Goal: Task Accomplishment & Management: Complete application form

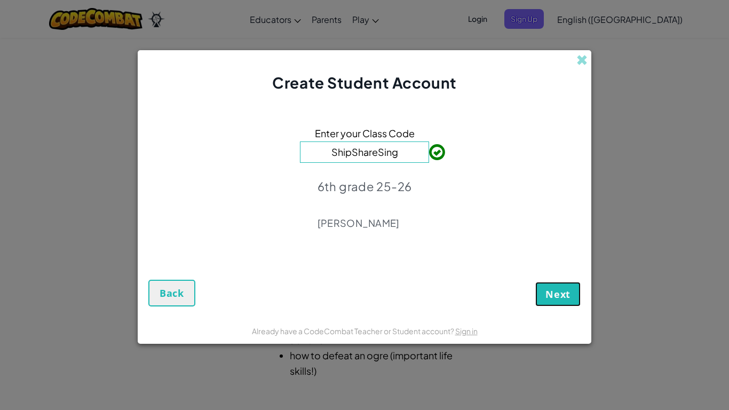
click at [555, 299] on span "Next" at bounding box center [557, 293] width 25 height 13
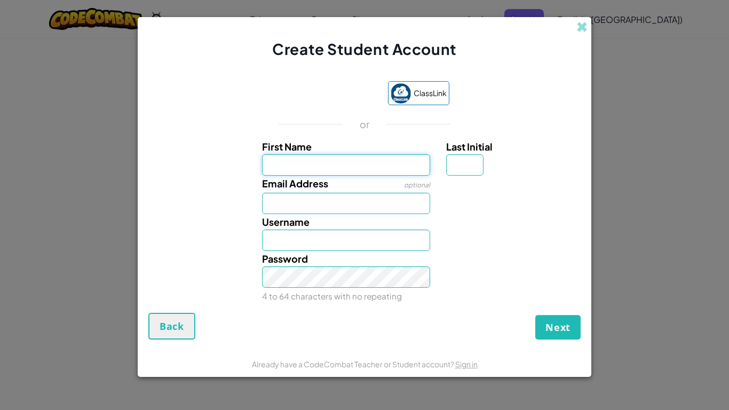
click at [308, 157] on input "First Name" at bounding box center [346, 164] width 169 height 21
type input "[PERSON_NAME]"
click at [271, 206] on input "Email Address" at bounding box center [346, 203] width 169 height 21
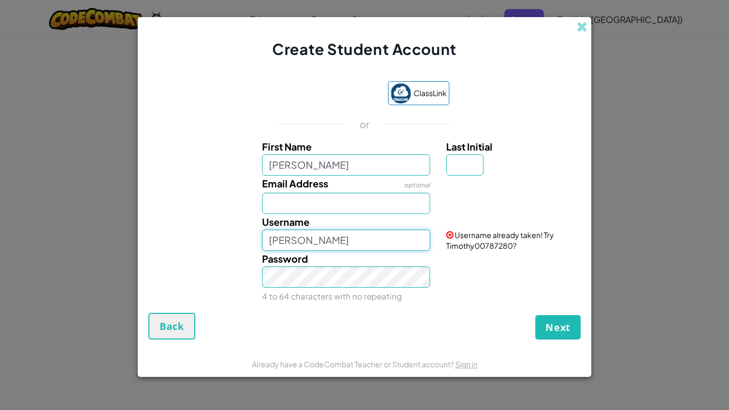
click at [301, 243] on input "[PERSON_NAME]" at bounding box center [346, 239] width 169 height 21
click at [326, 243] on input "[PERSON_NAME]" at bounding box center [346, 239] width 169 height 21
type input "TimothyKelly0130Technology"
click at [535, 315] on button "Next" at bounding box center [557, 327] width 45 height 25
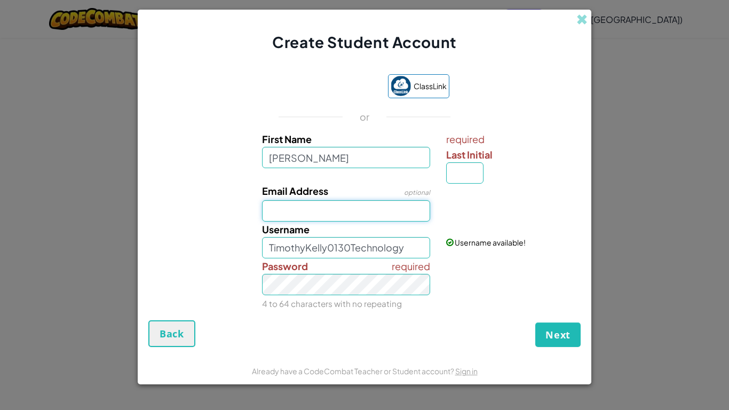
click at [286, 211] on input "Email Address" at bounding box center [346, 210] width 169 height 21
type input "[EMAIL_ADDRESS][DOMAIN_NAME]"
click at [535, 322] on button "Next" at bounding box center [557, 334] width 45 height 25
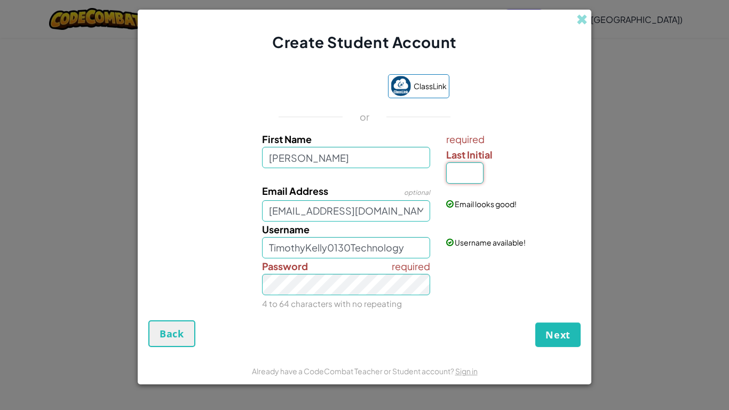
click at [474, 178] on input "Last Initial" at bounding box center [464, 172] width 37 height 21
type input "K"
click at [535, 322] on button "Next" at bounding box center [557, 334] width 45 height 25
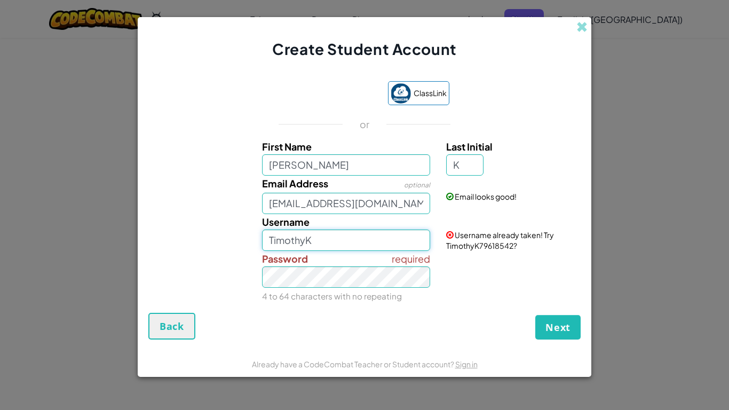
click at [335, 242] on input "TimothyK" at bounding box center [346, 239] width 169 height 21
click at [535, 315] on button "Next" at bounding box center [557, 327] width 45 height 25
click at [349, 239] on input "[PERSON_NAME]" at bounding box center [346, 239] width 169 height 21
click at [535, 315] on button "Next" at bounding box center [557, 327] width 45 height 25
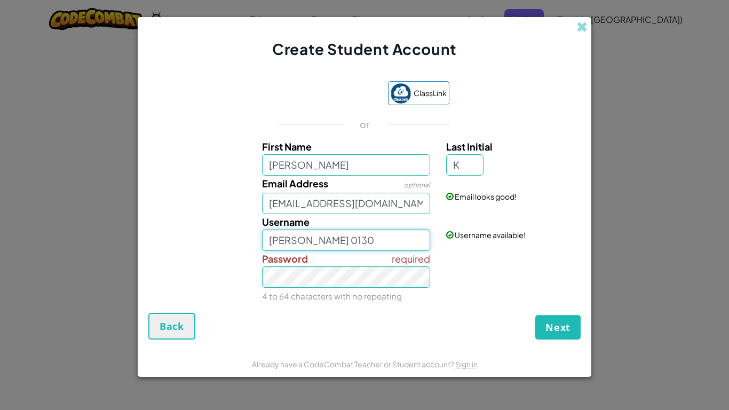
click at [353, 239] on input "[PERSON_NAME] 0130" at bounding box center [346, 239] width 169 height 21
click at [535, 315] on button "Next" at bounding box center [557, 327] width 45 height 25
type input "T"
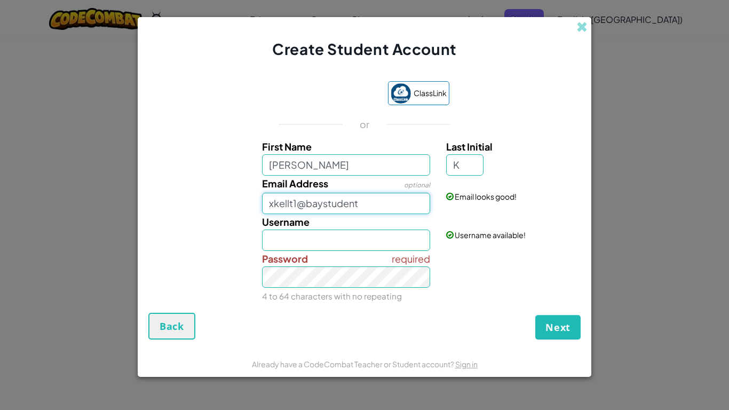
click at [405, 202] on input "xkellt1@baystudent" at bounding box center [346, 203] width 169 height 21
type input "x"
click at [371, 169] on input "[PERSON_NAME]" at bounding box center [346, 164] width 169 height 21
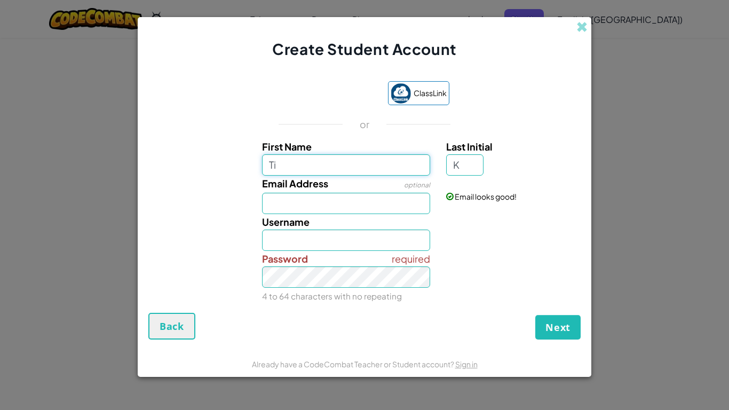
type input "T"
type input "K"
click at [476, 170] on input "K" at bounding box center [464, 164] width 37 height 21
click at [371, 170] on input "First Name" at bounding box center [346, 164] width 169 height 21
type input "[PERSON_NAME]"
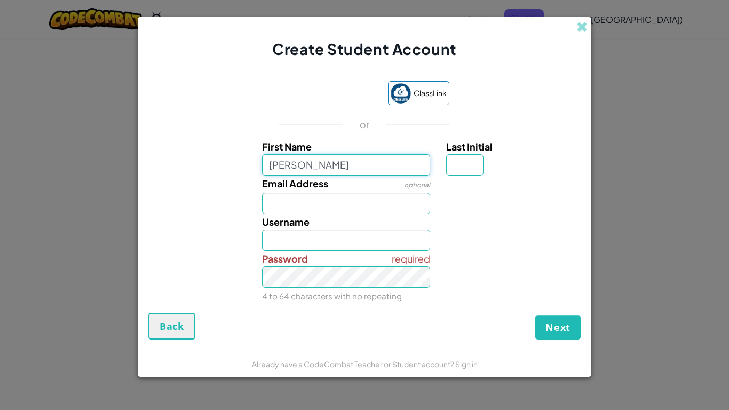
click at [535, 315] on button "Next" at bounding box center [557, 327] width 45 height 25
type input "[PERSON_NAME]"
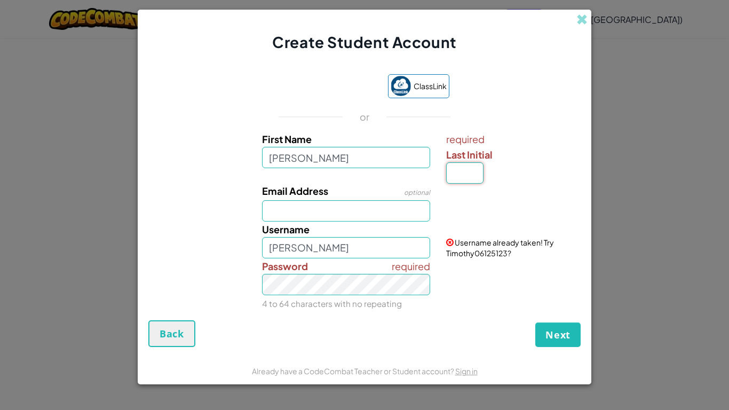
click at [463, 179] on input "Last Initial" at bounding box center [464, 172] width 37 height 21
type input "K"
click at [535, 322] on button "Next" at bounding box center [557, 334] width 45 height 25
type input "TimothyK"
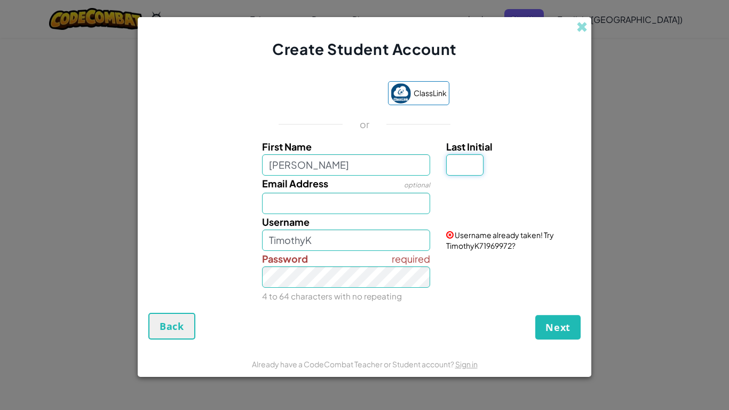
type input "K"
click at [535, 315] on button "Next" at bounding box center [557, 327] width 45 height 25
click at [523, 205] on div "Email Address optional" at bounding box center [364, 194] width 443 height 38
click at [382, 243] on input "TimothyK" at bounding box center [346, 239] width 169 height 21
click at [535, 315] on button "Next" at bounding box center [557, 327] width 45 height 25
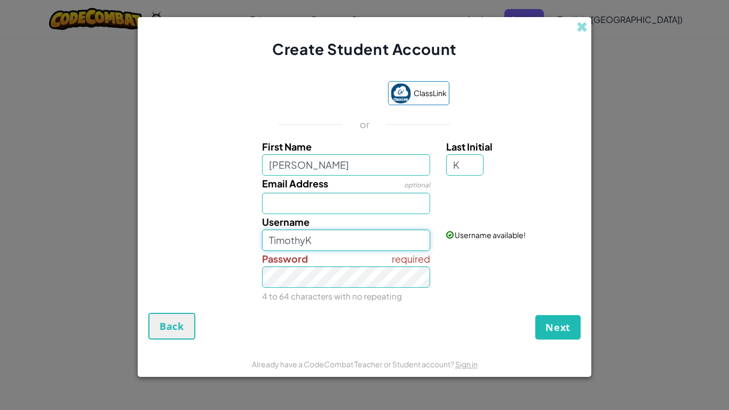
type input "TimothyK"
click at [535, 315] on button "Next" at bounding box center [557, 327] width 45 height 25
click at [179, 239] on div "Username [PERSON_NAME] Username already taken! Try TimothyK47222622?" at bounding box center [364, 232] width 443 height 37
click at [346, 203] on input "Email Address" at bounding box center [346, 203] width 169 height 21
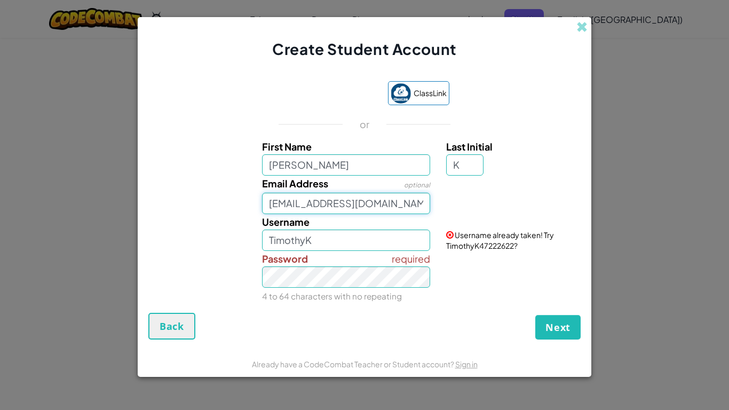
type input "[EMAIL_ADDRESS][DOMAIN_NAME]"
click at [173, 215] on div "Username [PERSON_NAME] Username already taken! Try TimothyK47222622?" at bounding box center [364, 232] width 443 height 37
drag, startPoint x: 313, startPoint y: 237, endPoint x: 211, endPoint y: 234, distance: 101.9
click at [211, 234] on div "Username [PERSON_NAME] Username already taken! Try TimothyK47222622?" at bounding box center [364, 232] width 443 height 37
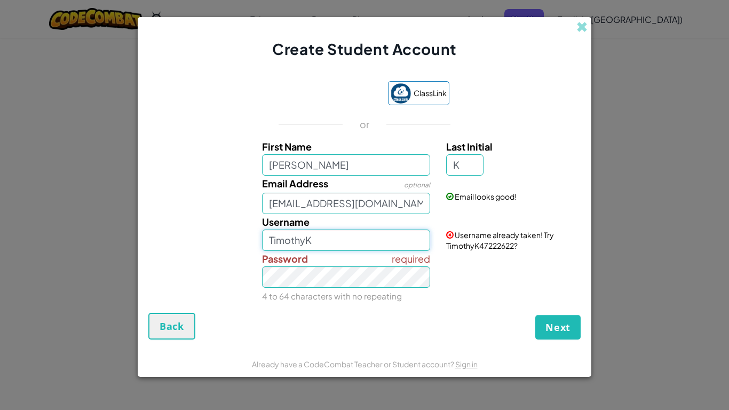
drag, startPoint x: 374, startPoint y: 243, endPoint x: 262, endPoint y: 242, distance: 112.0
click at [262, 242] on input "TimothyK" at bounding box center [346, 239] width 169 height 21
click at [535, 315] on button "Next" at bounding box center [557, 327] width 45 height 25
type input "q"
type input "TimothyK"
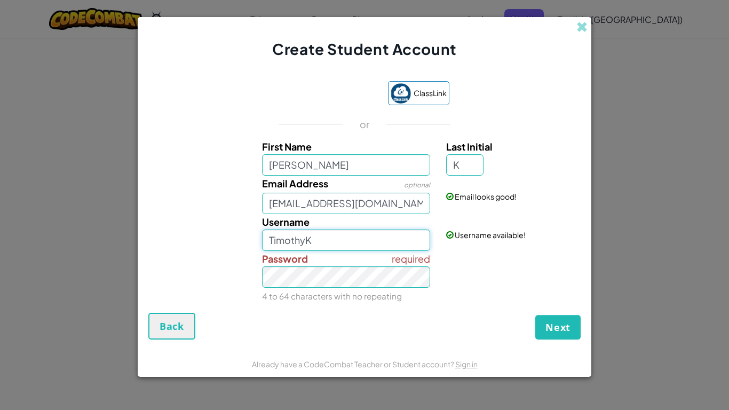
click at [535, 315] on button "Next" at bounding box center [557, 327] width 45 height 25
click at [231, 188] on div "Email Address optional [EMAIL_ADDRESS][DOMAIN_NAME] Email looks good!" at bounding box center [364, 194] width 443 height 38
drag, startPoint x: 320, startPoint y: 246, endPoint x: 234, endPoint y: 253, distance: 86.6
click at [234, 253] on div "First Name [PERSON_NAME] Last Initial K Email Address optional [EMAIL_ADDRESS][…" at bounding box center [364, 220] width 427 height 163
click at [235, 254] on div "required Password 4 to 64 characters with no repeating" at bounding box center [364, 277] width 443 height 53
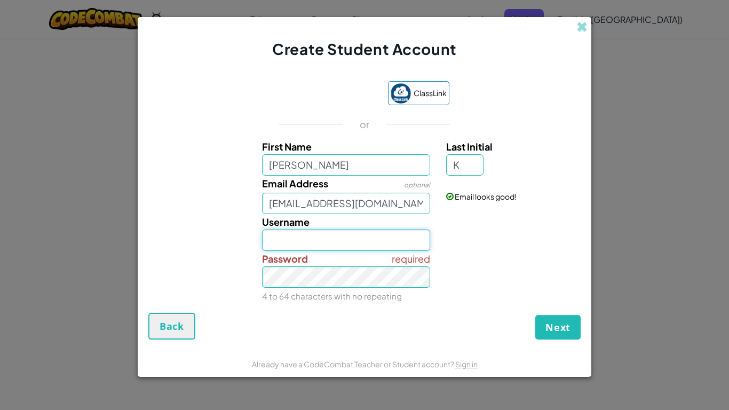
click at [286, 239] on input "Username" at bounding box center [346, 239] width 169 height 21
click at [535, 315] on button "Next" at bounding box center [557, 327] width 45 height 25
click at [295, 240] on input "xkellt15" at bounding box center [346, 239] width 169 height 21
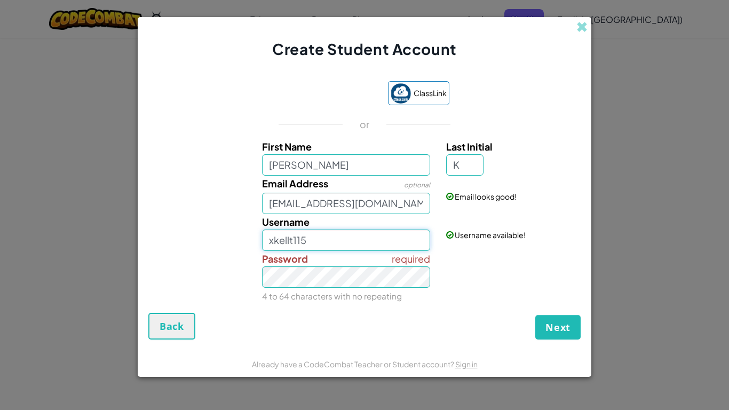
type input "xkellt115"
click at [535, 315] on button "Next" at bounding box center [557, 327] width 45 height 25
click at [240, 284] on div "required Password 4 to 64 characters with no repeating" at bounding box center [364, 277] width 443 height 53
click at [535, 315] on button "Next" at bounding box center [557, 327] width 45 height 25
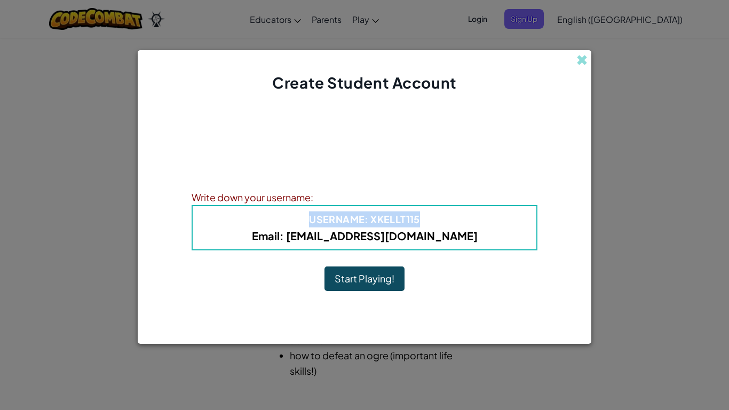
drag, startPoint x: 279, startPoint y: 220, endPoint x: 444, endPoint y: 218, distance: 164.3
click at [444, 218] on h4 "Username : xkellt115" at bounding box center [364, 219] width 322 height 16
click at [388, 278] on button "Start Playing!" at bounding box center [364, 278] width 80 height 25
